Goal: Transaction & Acquisition: Purchase product/service

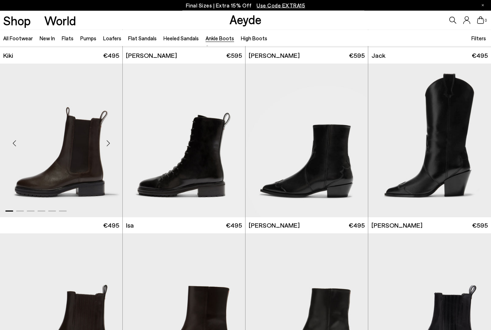
scroll to position [1151, 0]
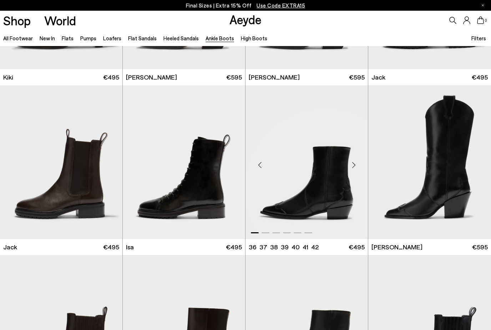
click at [331, 169] on img "1 / 6" at bounding box center [306, 162] width 122 height 154
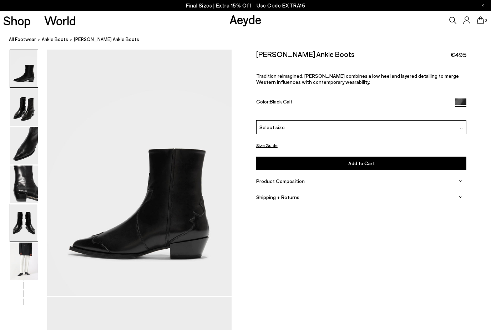
click at [30, 221] on img at bounding box center [24, 222] width 28 height 37
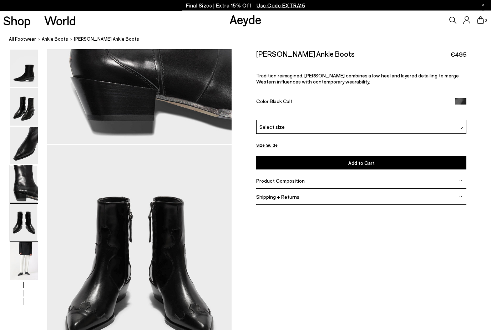
scroll to position [988, 0]
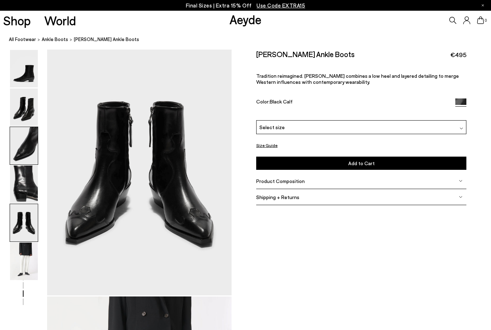
click at [26, 152] on img at bounding box center [24, 145] width 28 height 37
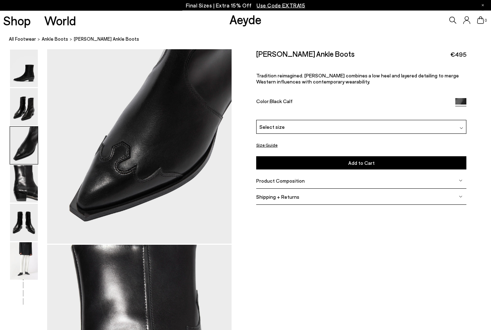
scroll to position [495, 0]
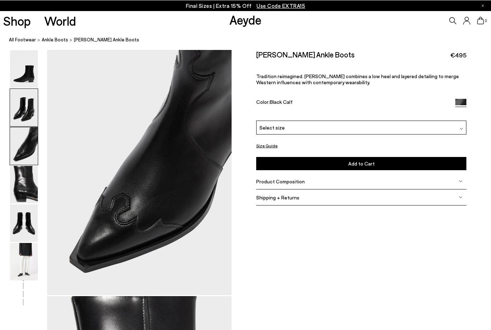
click at [28, 113] on img at bounding box center [24, 106] width 28 height 37
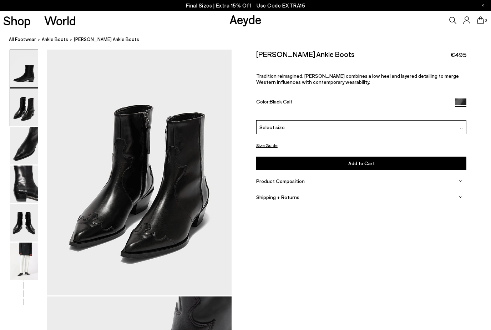
click at [27, 72] on img at bounding box center [24, 68] width 28 height 37
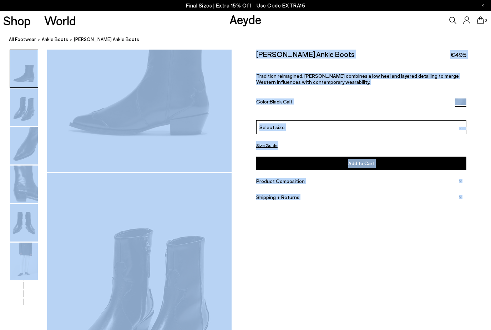
scroll to position [1, 0]
